Goal: Information Seeking & Learning: Check status

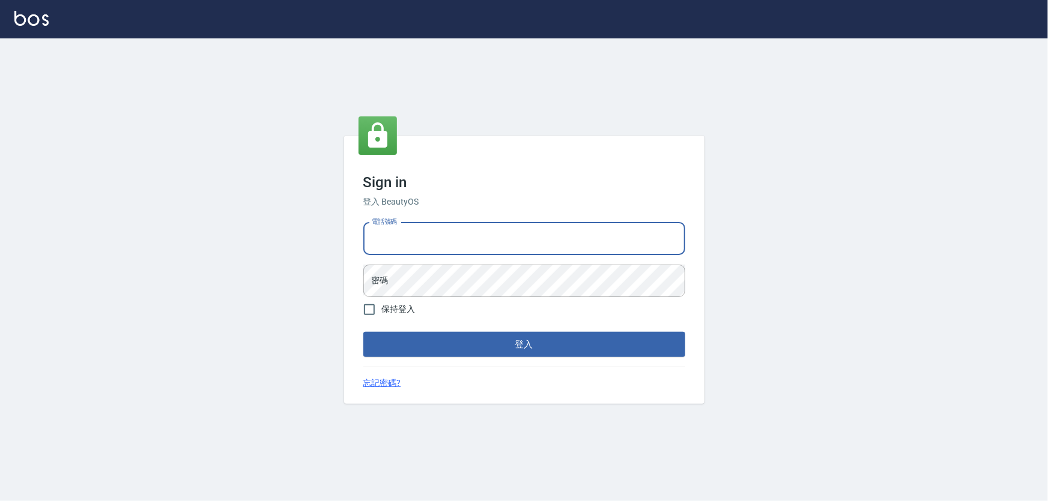
click at [480, 235] on input "電話號碼" at bounding box center [524, 239] width 322 height 32
type input "0926212363"
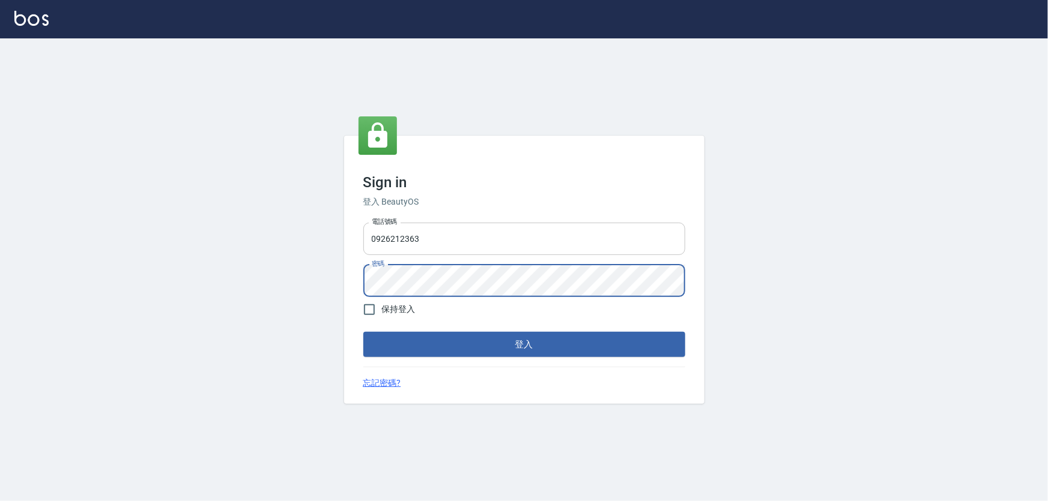
click at [363, 332] on button "登入" at bounding box center [524, 344] width 322 height 25
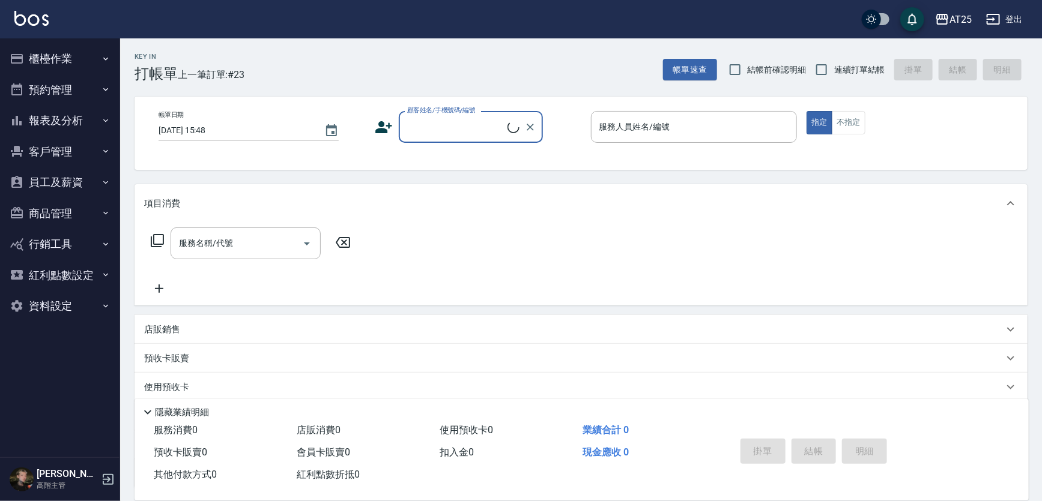
click at [80, 113] on button "報表及分析" at bounding box center [60, 120] width 110 height 31
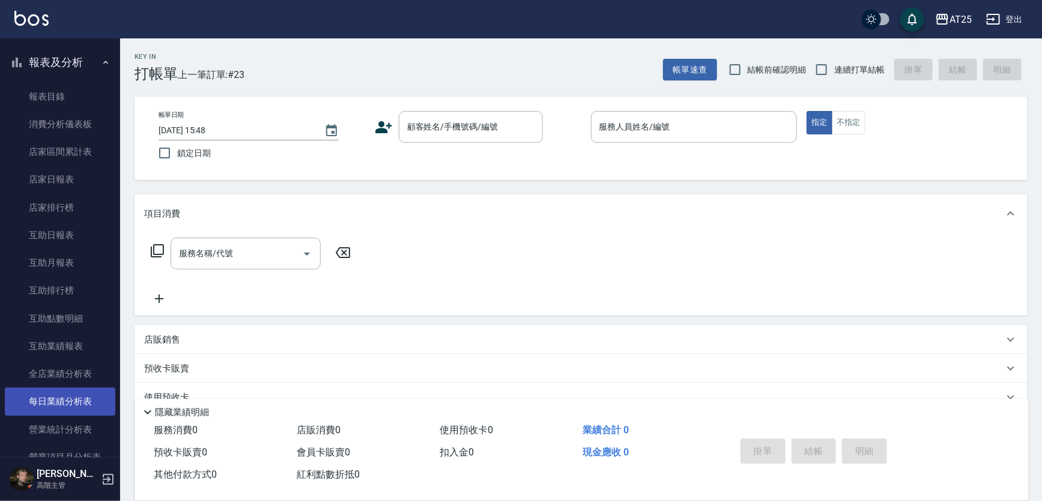
scroll to position [163, 0]
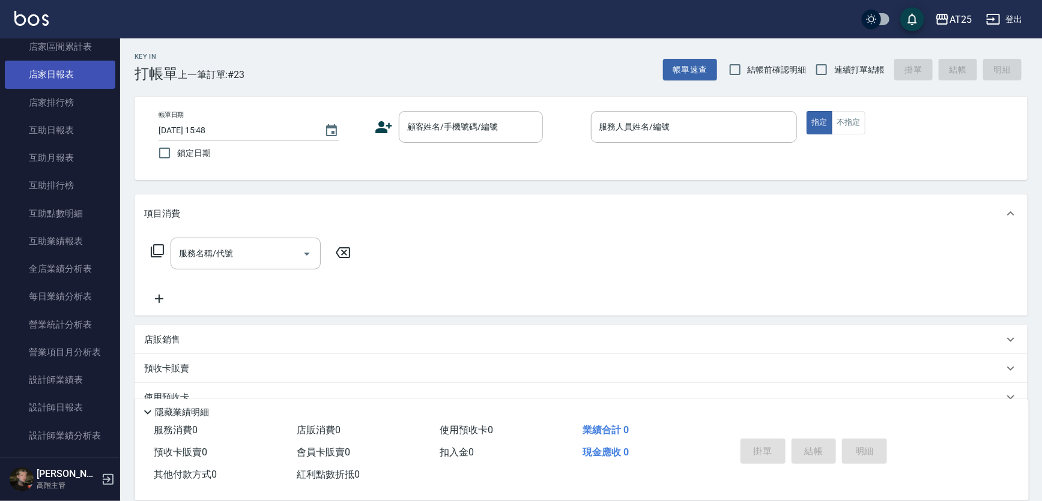
click at [79, 78] on link "店家日報表" at bounding box center [60, 75] width 110 height 28
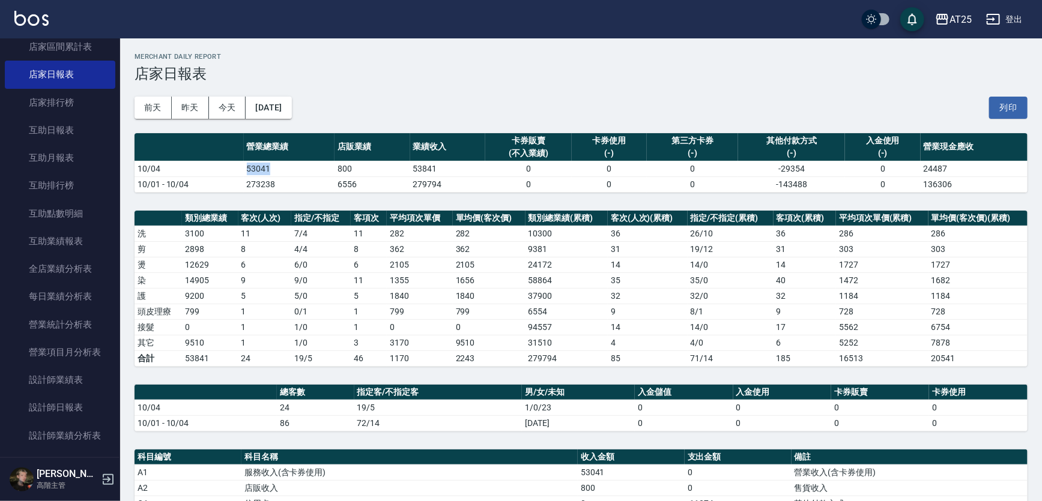
drag, startPoint x: 245, startPoint y: 168, endPoint x: 279, endPoint y: 162, distance: 34.7
click at [279, 162] on td "53041" at bounding box center [289, 169] width 91 height 16
click at [90, 436] on link "設計師業績分析表" at bounding box center [60, 436] width 110 height 28
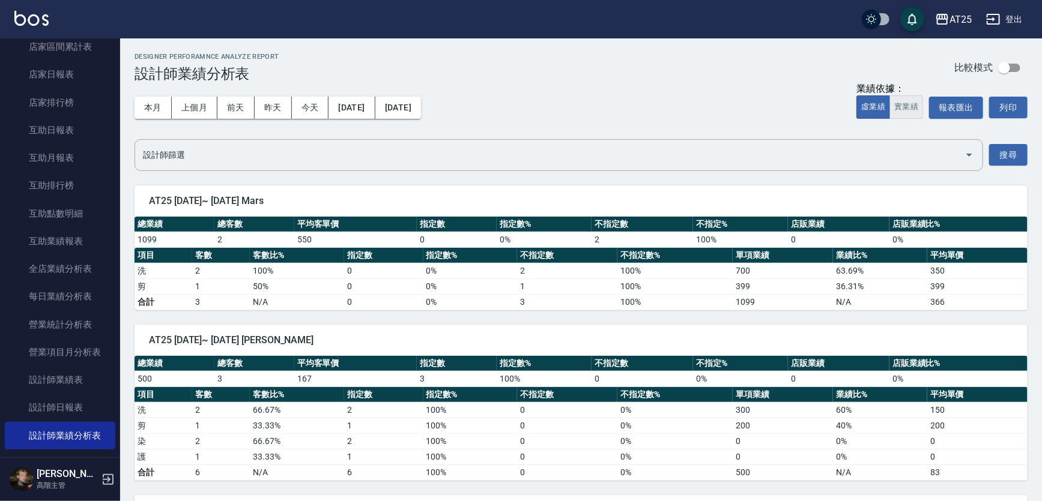
click at [921, 101] on button "實業績" at bounding box center [906, 106] width 34 height 23
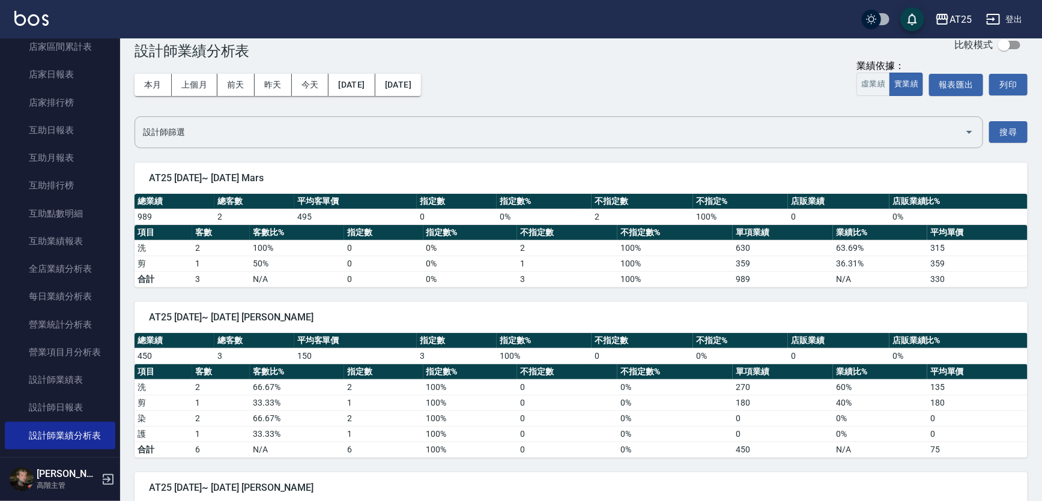
scroll to position [6, 0]
